Goal: Task Accomplishment & Management: Complete application form

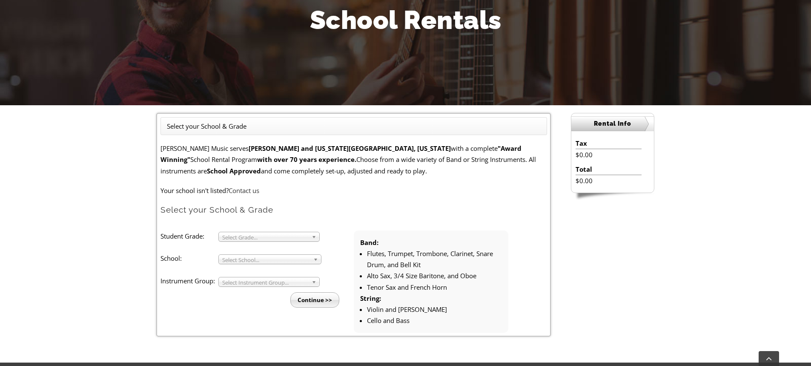
scroll to position [128, 0]
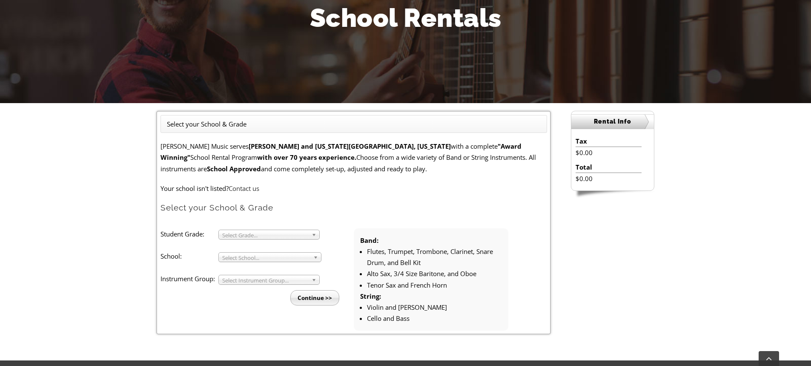
click at [276, 233] on span "Select Grade..." at bounding box center [265, 235] width 86 height 10
click at [267, 264] on li "5" at bounding box center [272, 265] width 92 height 11
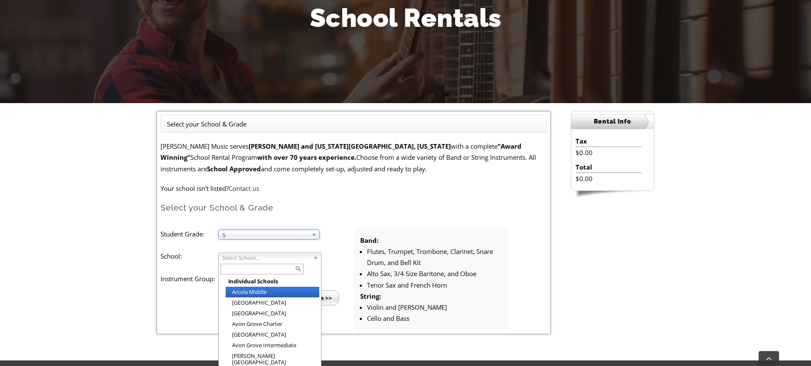
click at [267, 259] on span "Select School..." at bounding box center [266, 258] width 88 height 10
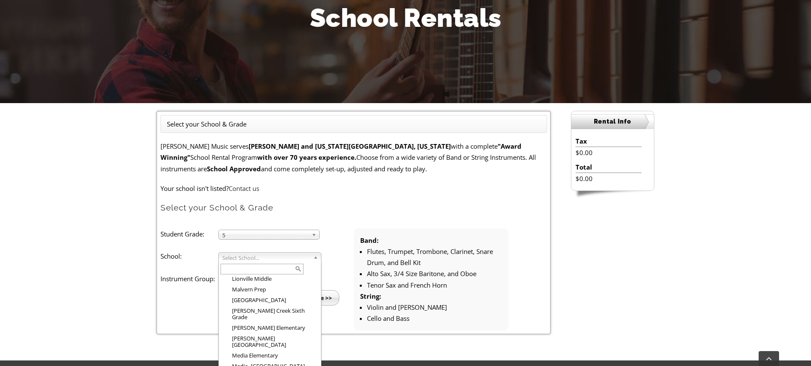
scroll to position [912, 0]
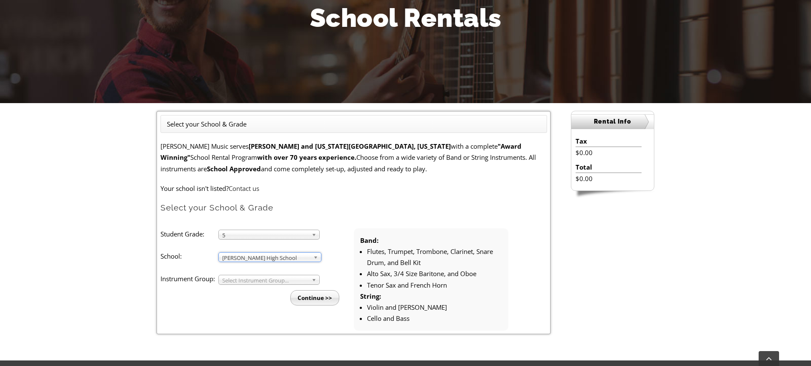
click at [283, 258] on span "Octorara Jr. High School" at bounding box center [266, 258] width 88 height 10
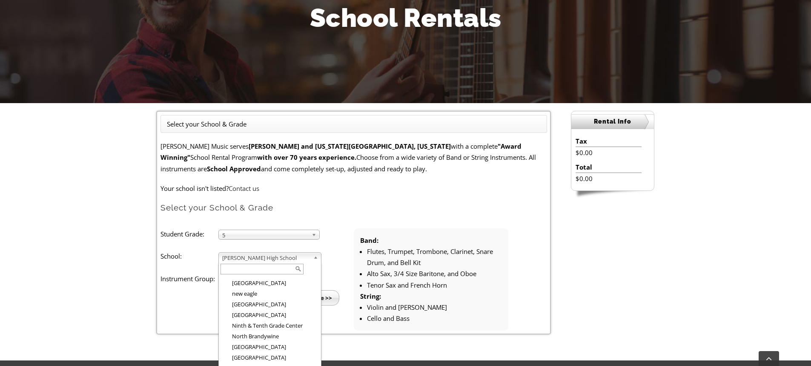
scroll to position [907, 0]
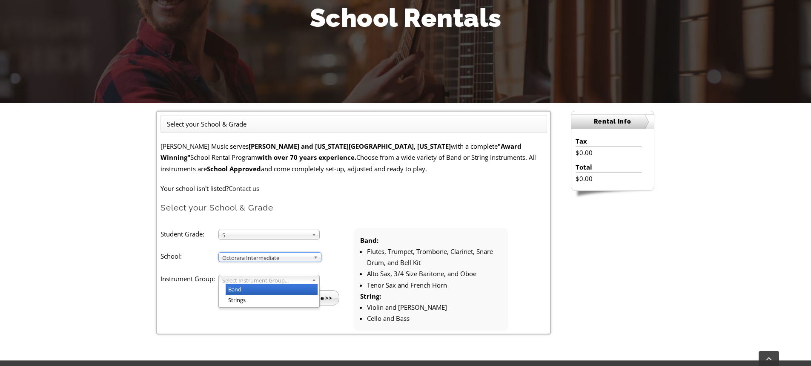
click at [274, 280] on span "Select Instrument Group..." at bounding box center [265, 280] width 86 height 10
click at [270, 288] on li "Band" at bounding box center [272, 289] width 92 height 11
click at [322, 297] on input "Continue >>" at bounding box center [314, 297] width 49 height 15
